Goal: Navigation & Orientation: Find specific page/section

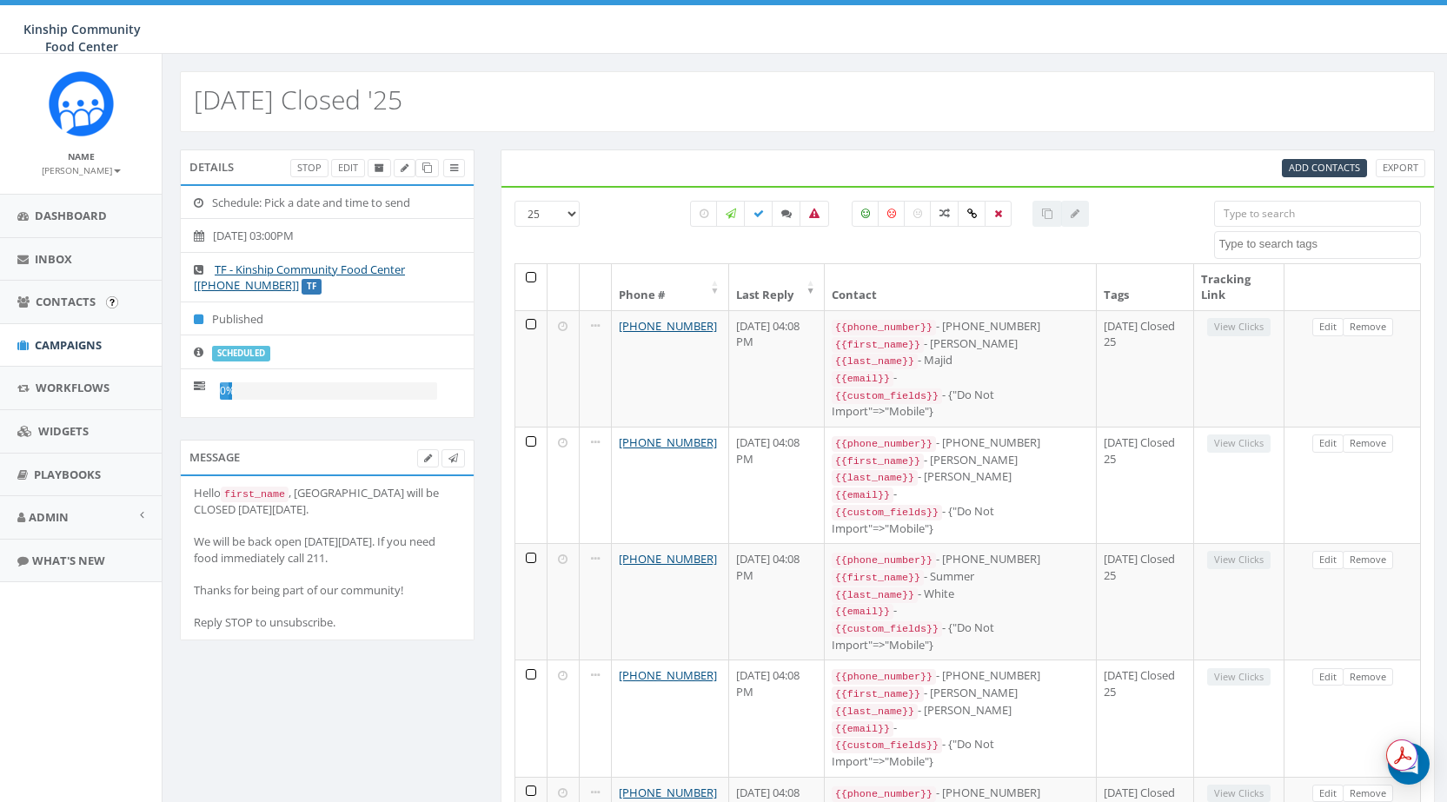
select select
click at [60, 342] on span "Campaigns" at bounding box center [68, 345] width 67 height 16
